Goal: Information Seeking & Learning: Learn about a topic

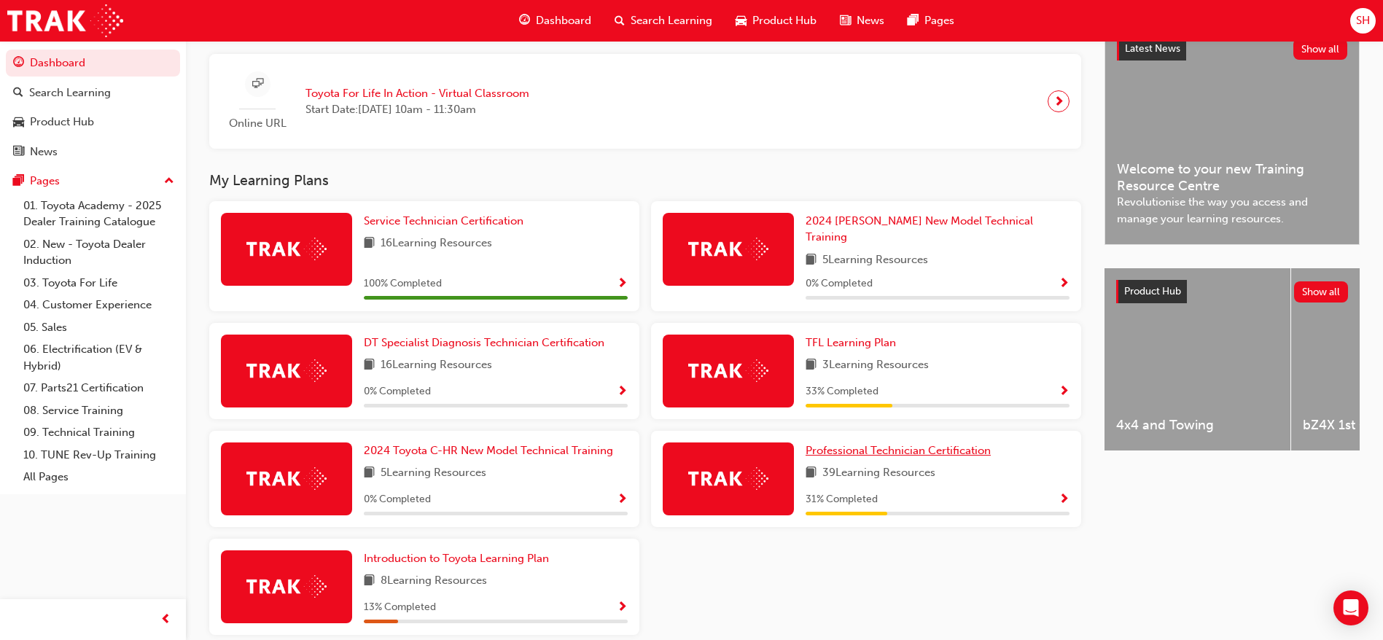
scroll to position [405, 0]
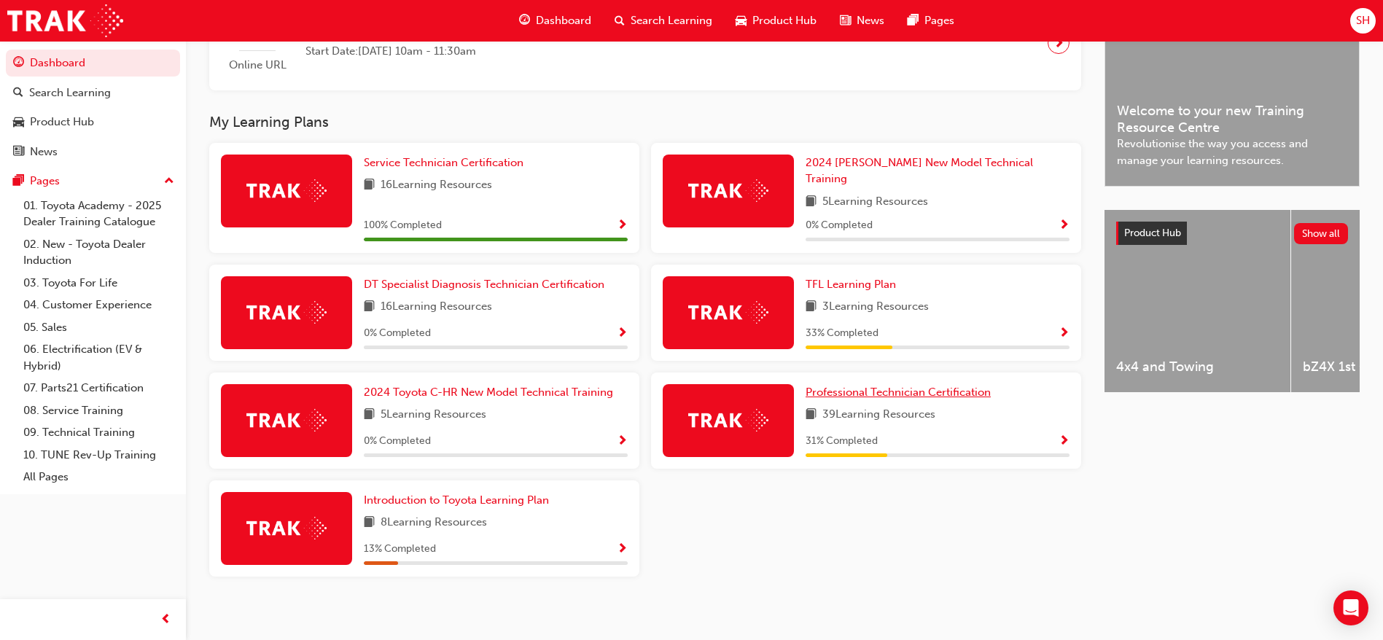
click at [898, 386] on span "Professional Technician Certification" at bounding box center [898, 392] width 185 height 13
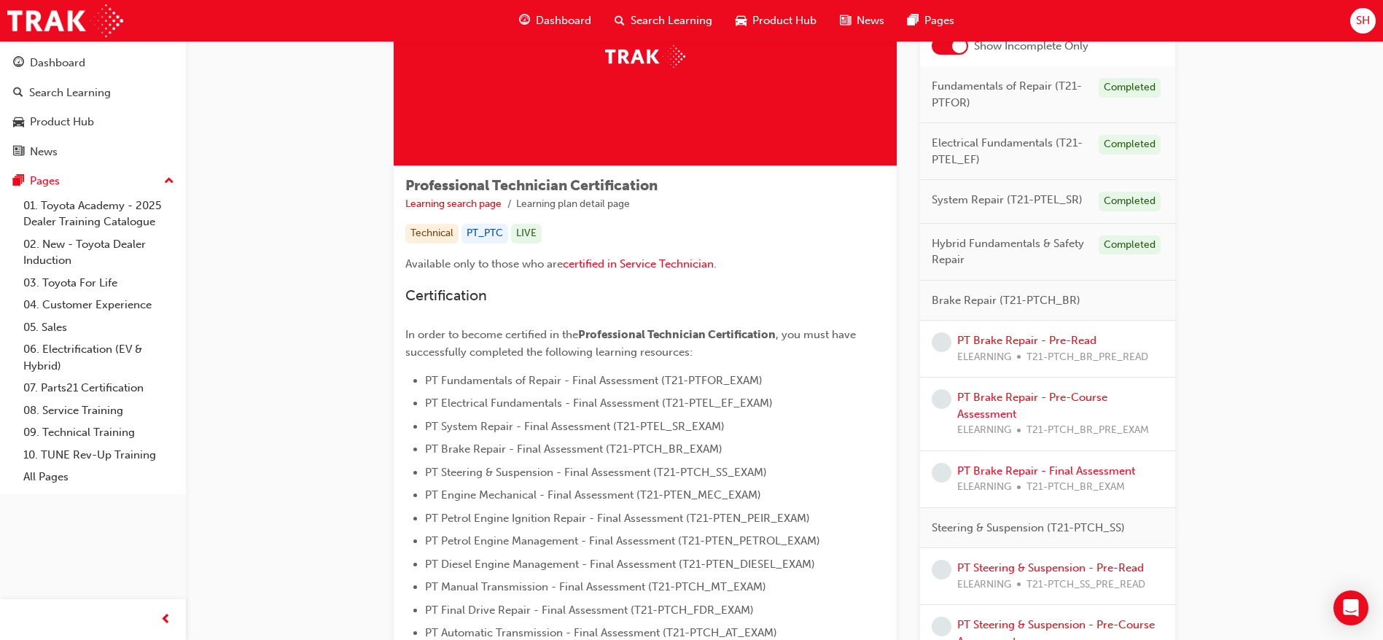
scroll to position [142, 0]
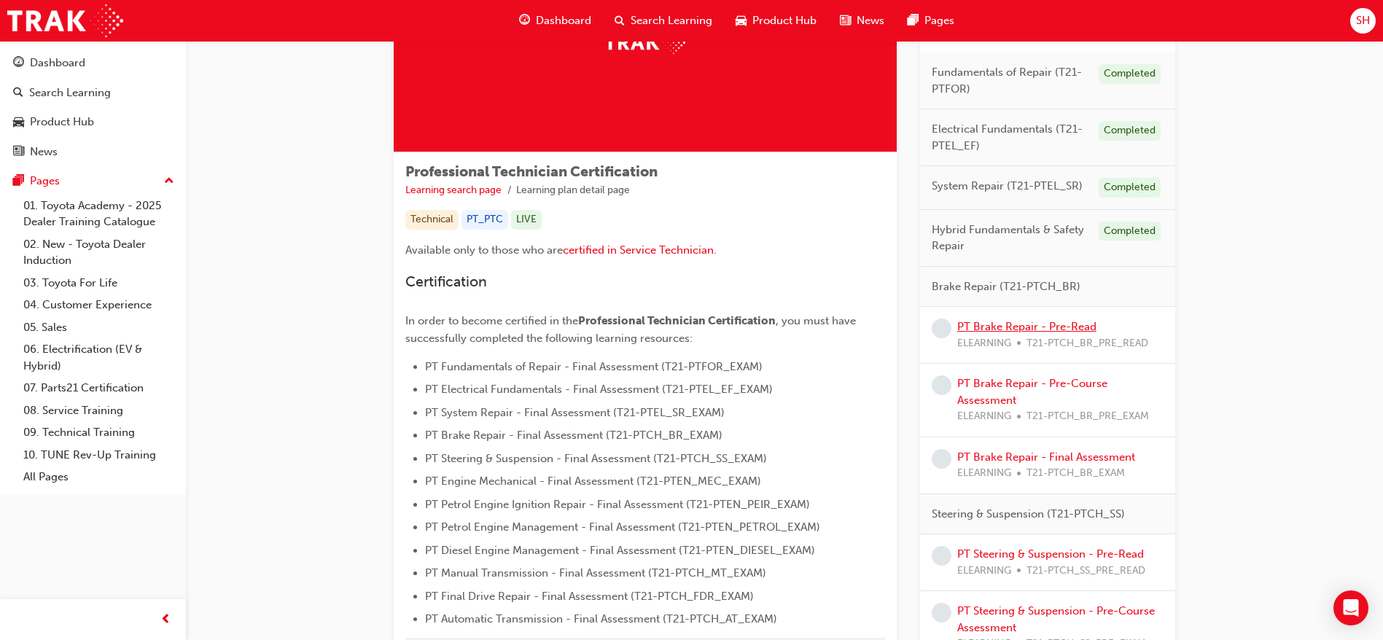
click at [1044, 324] on link "PT Brake Repair - Pre-Read" at bounding box center [1027, 326] width 139 height 13
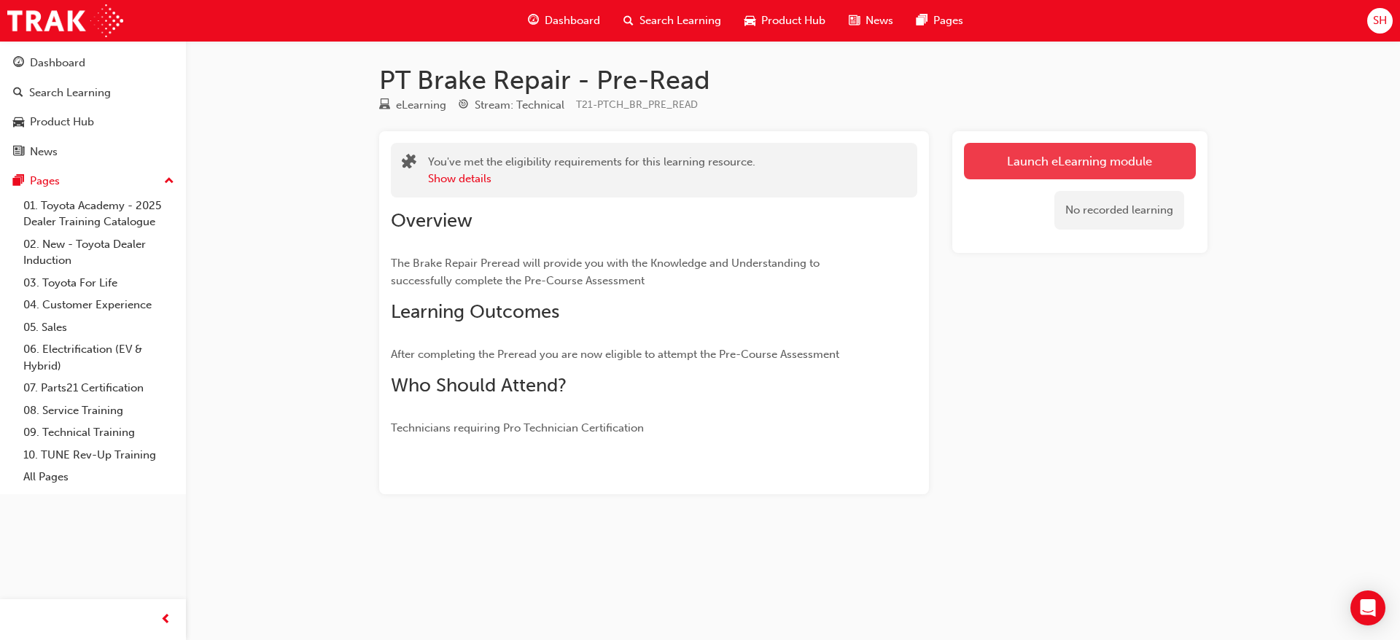
click at [1109, 147] on link "Launch eLearning module" at bounding box center [1080, 161] width 232 height 36
